Goal: Task Accomplishment & Management: Manage account settings

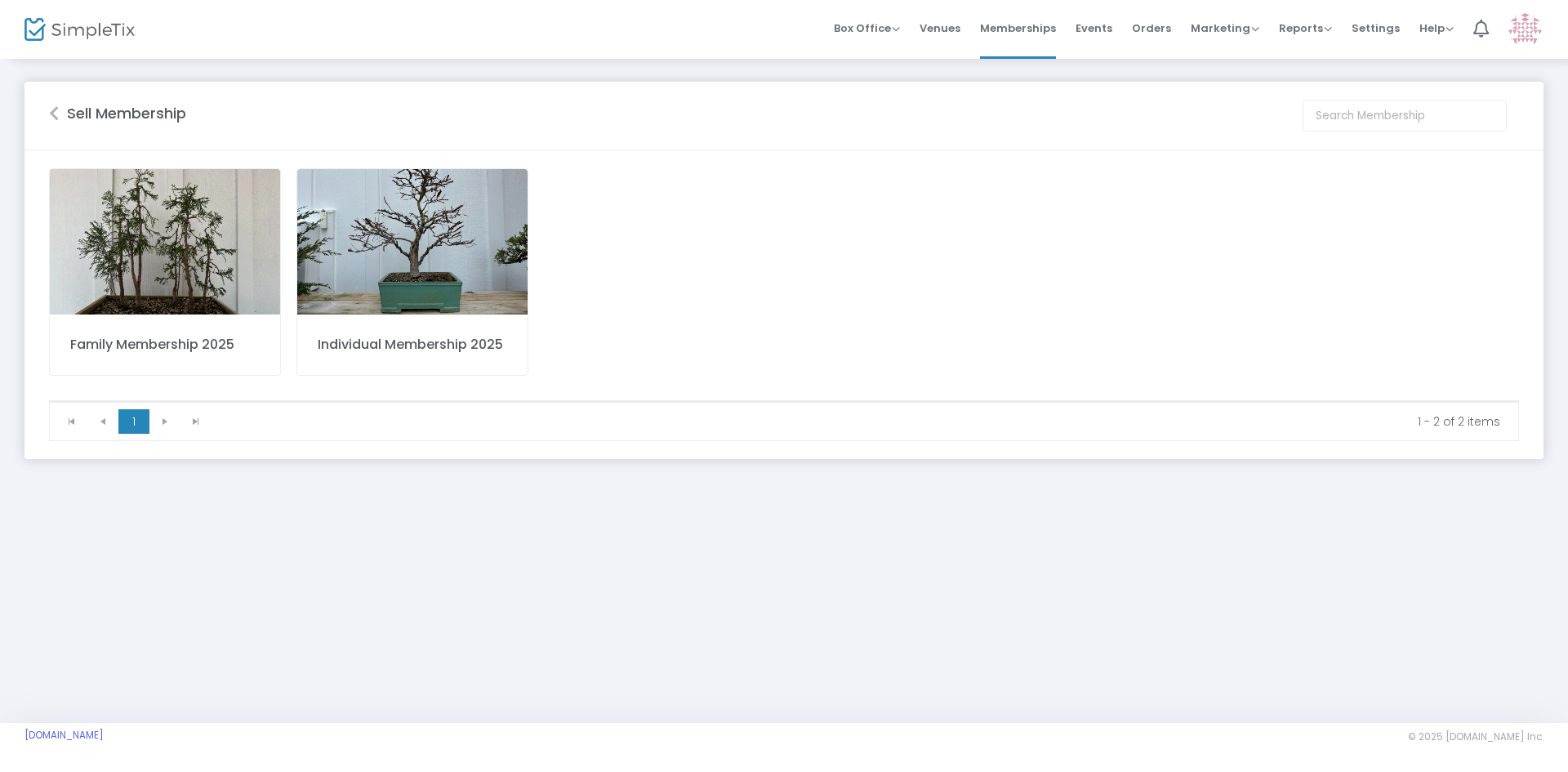
click at [387, 348] on div "Individual Membership 2025" at bounding box center [413, 345] width 190 height 20
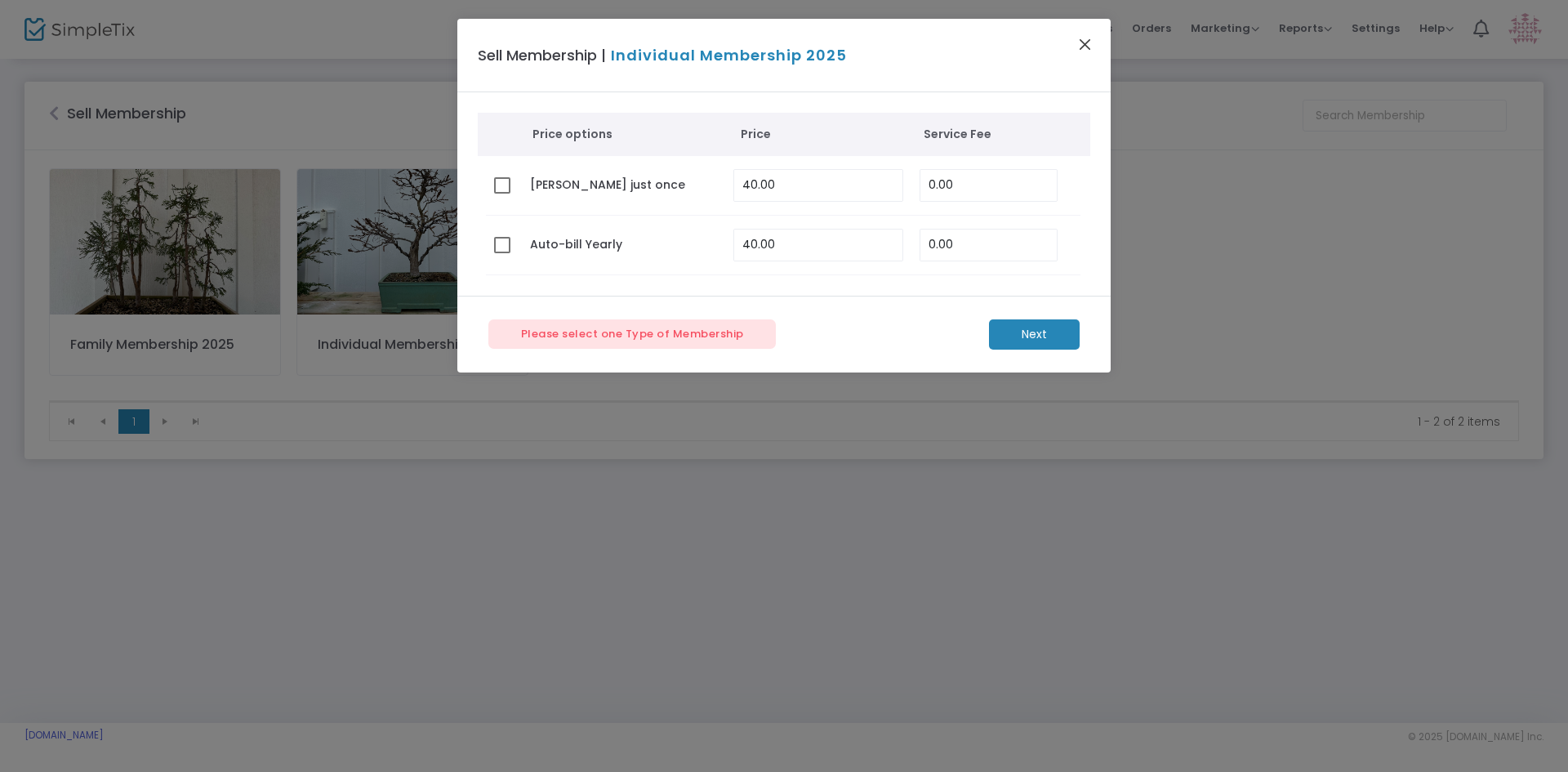
click at [1084, 43] on button "Close" at bounding box center [1085, 45] width 21 height 21
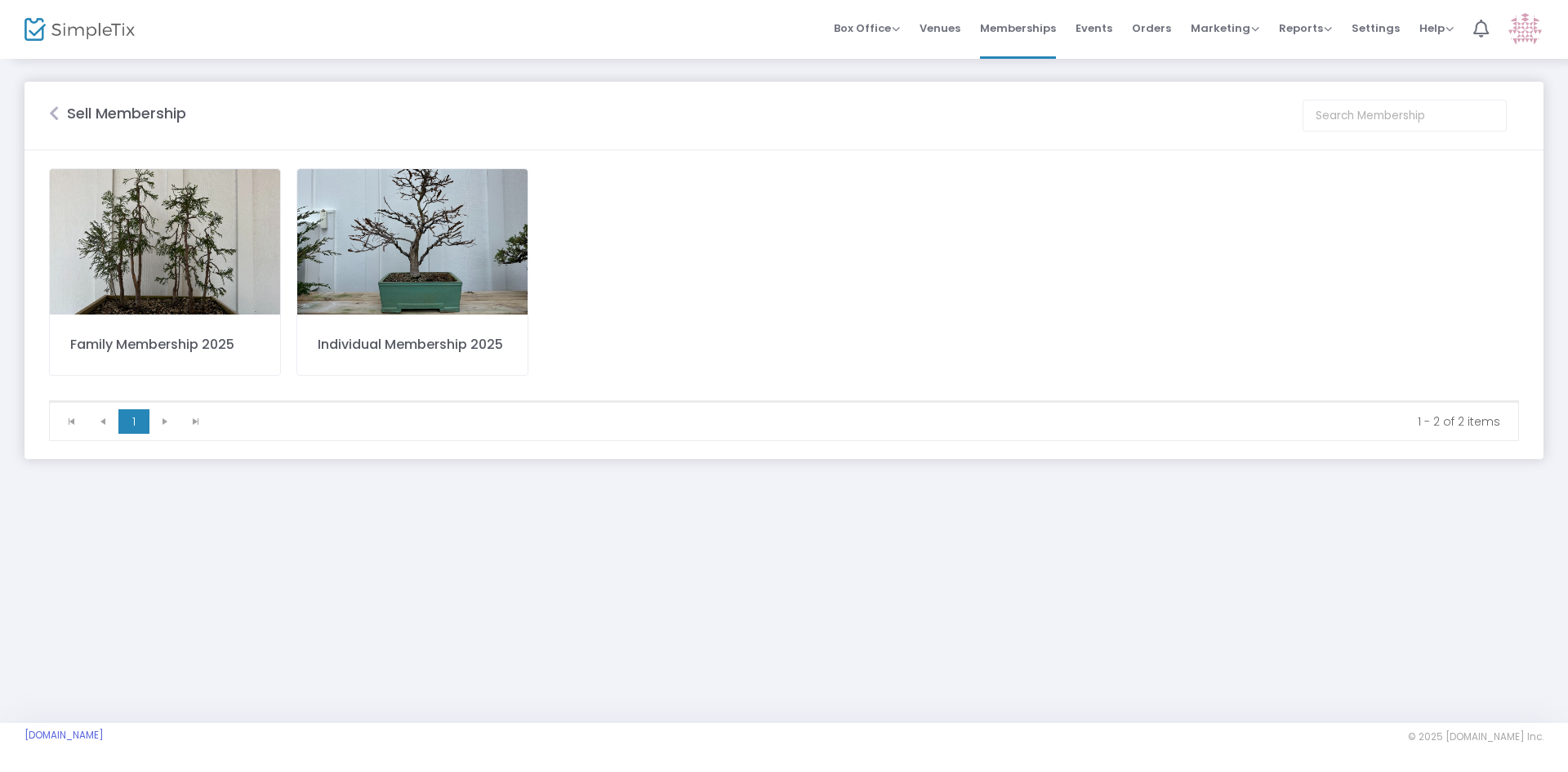
click at [428, 257] on img at bounding box center [412, 242] width 230 height 145
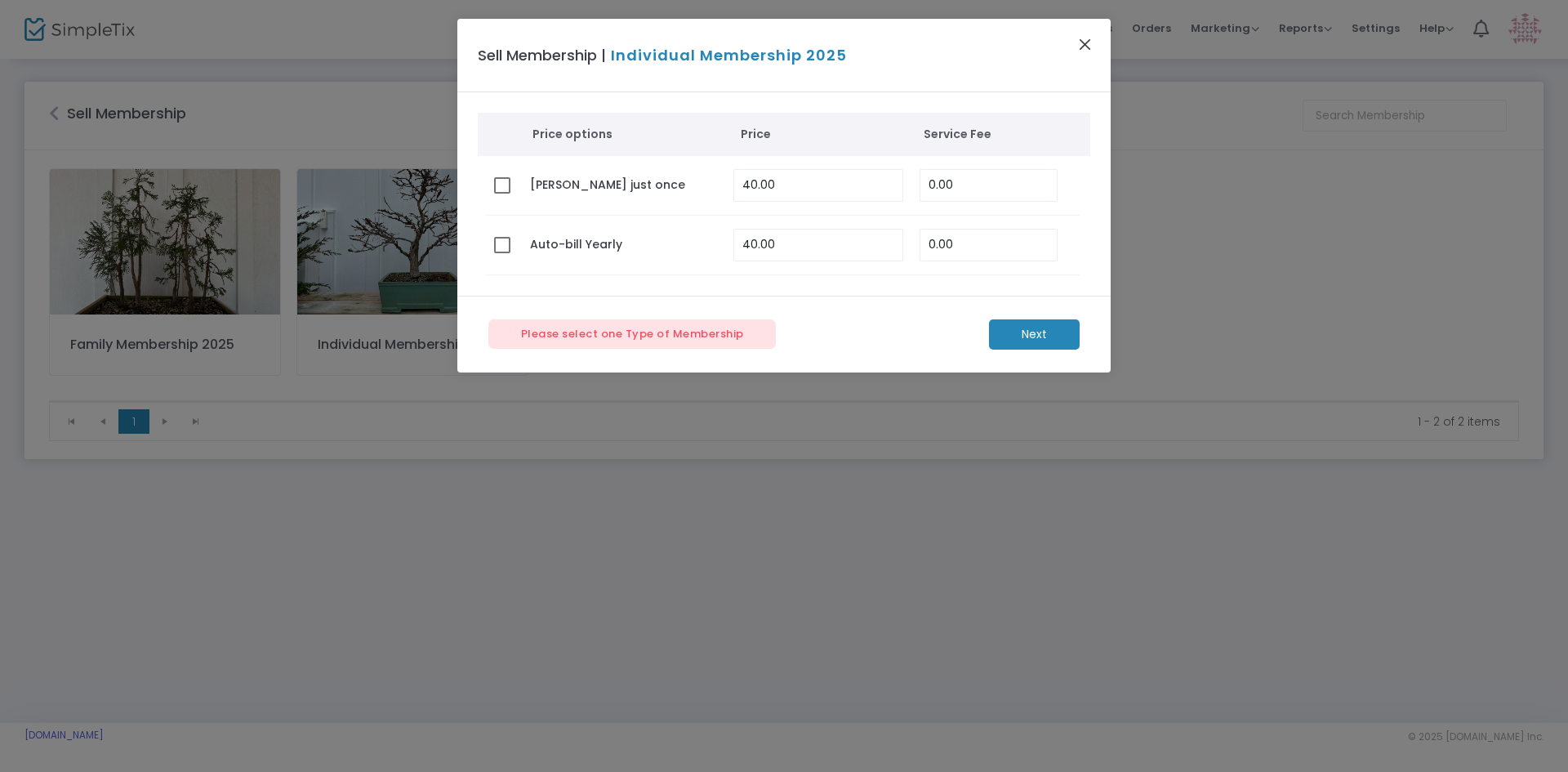
click at [1087, 48] on button "Close" at bounding box center [1085, 45] width 21 height 21
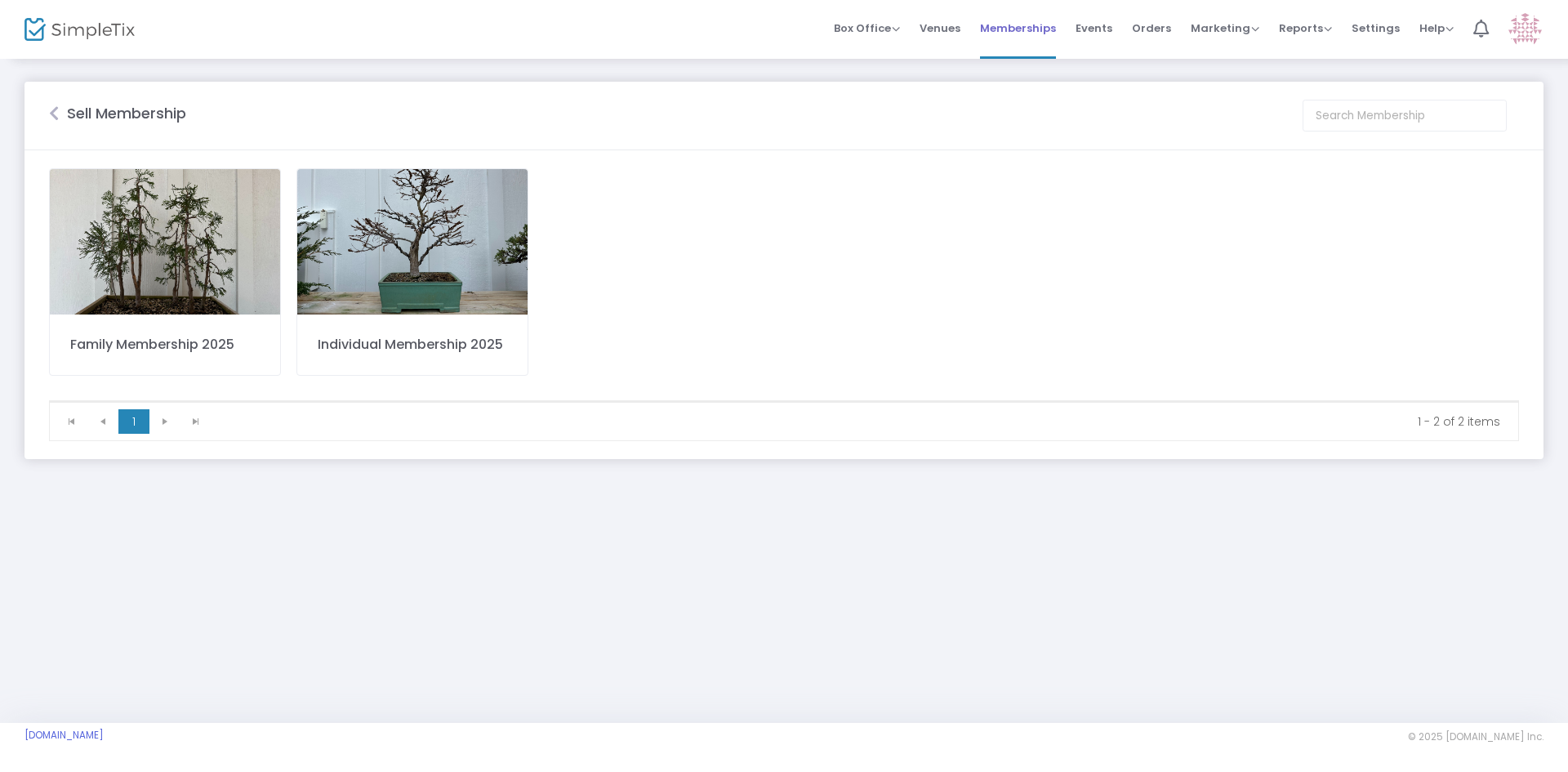
click at [1037, 25] on span "Memberships" at bounding box center [1018, 28] width 76 height 41
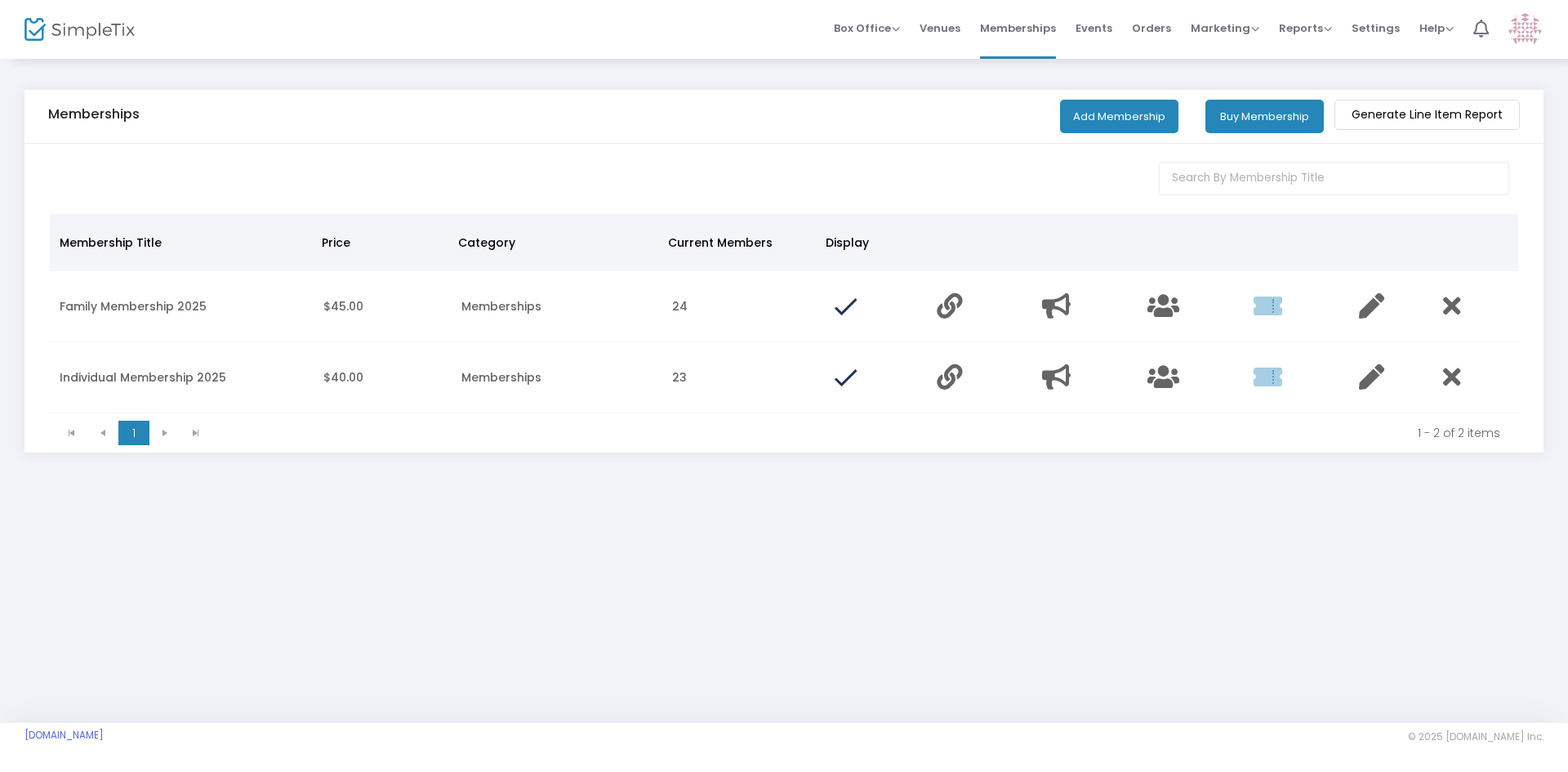
click at [503, 378] on td "Memberships" at bounding box center [557, 378] width 211 height 71
click at [1163, 376] on icon "Data table" at bounding box center [1163, 377] width 32 height 26
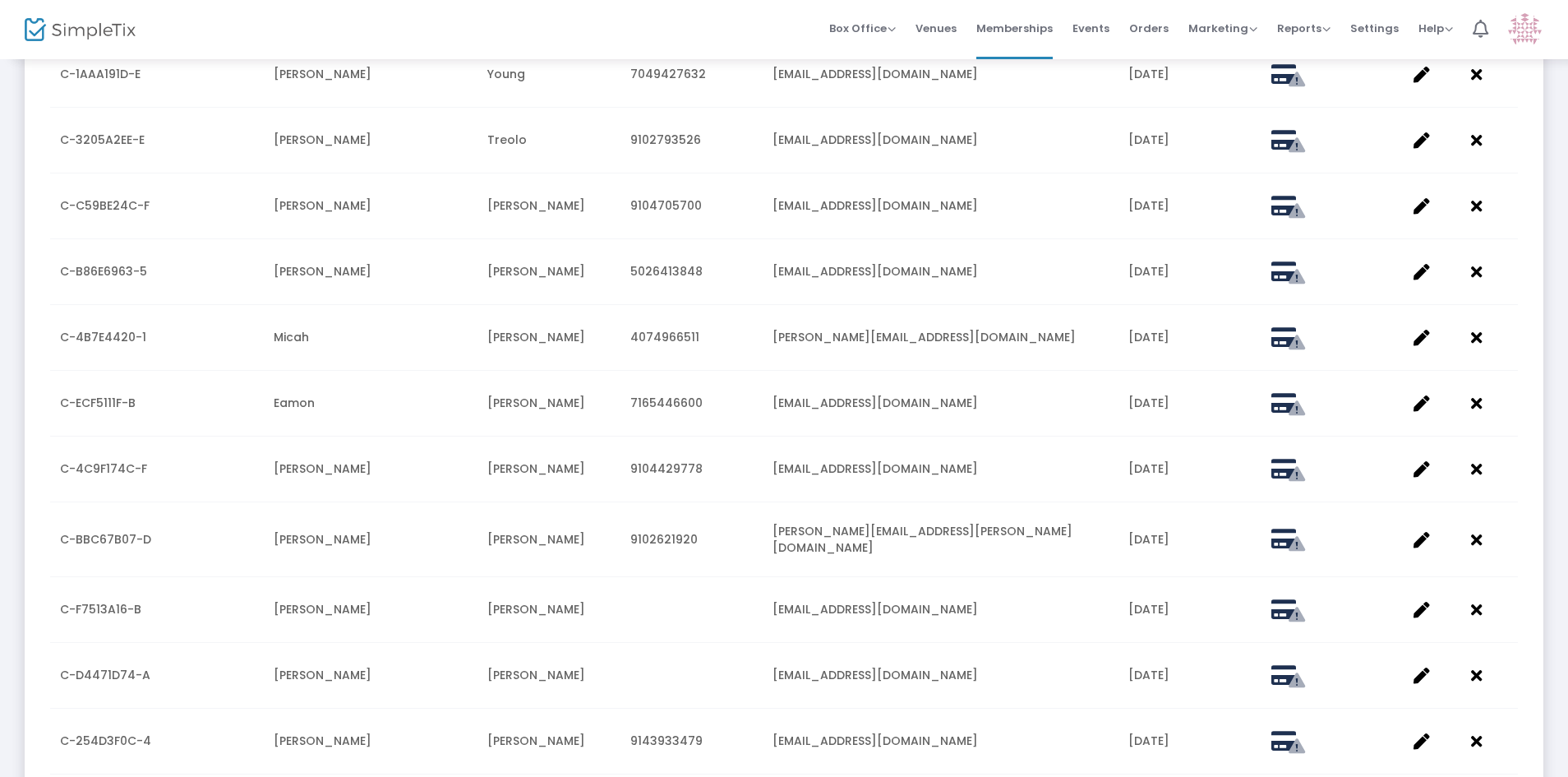
scroll to position [1206, 0]
